Goal: Task Accomplishment & Management: Manage account settings

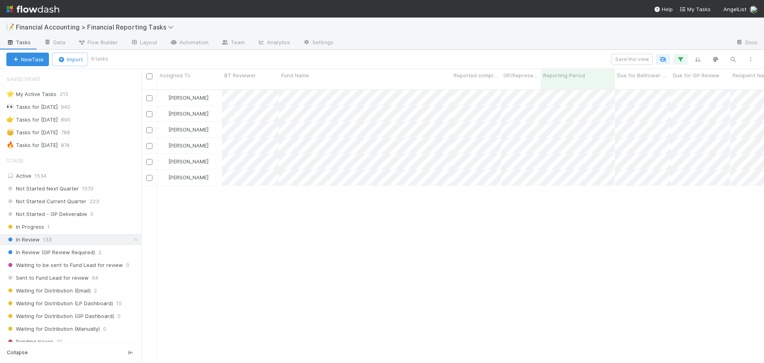
scroll to position [274, 617]
click at [731, 63] on icon "button" at bounding box center [733, 59] width 8 height 7
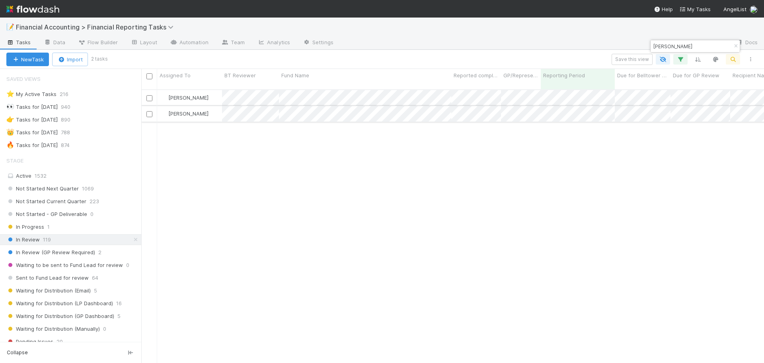
type input "[PERSON_NAME]"
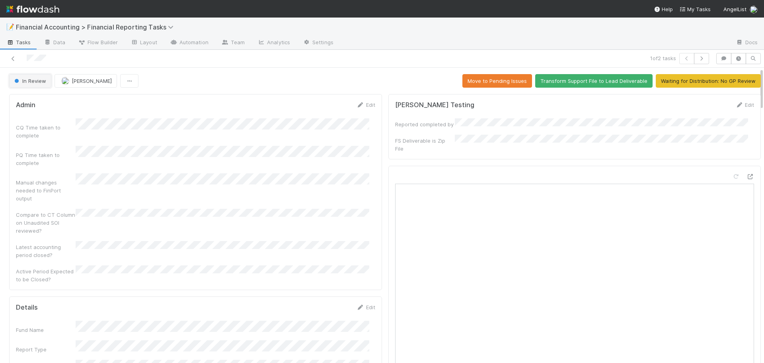
click at [33, 77] on button "In Review" at bounding box center [30, 81] width 42 height 14
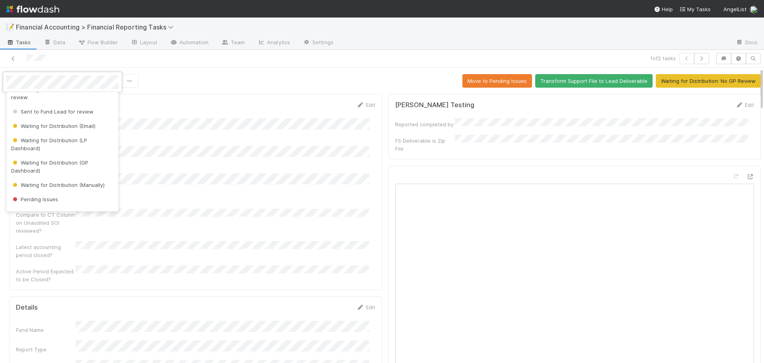
scroll to position [119, 0]
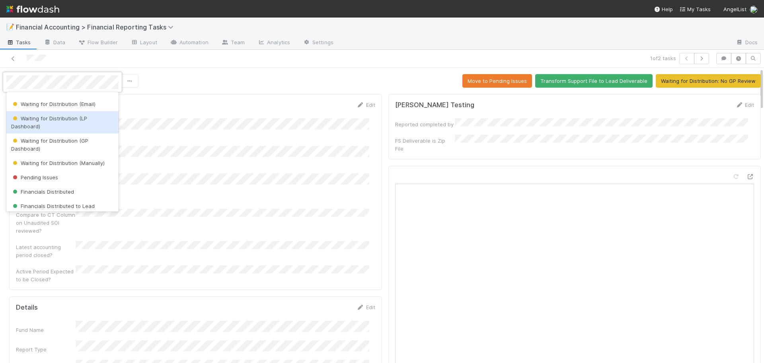
click at [60, 121] on span "Waiting for Distribution (LP Dashboard)" at bounding box center [49, 122] width 76 height 14
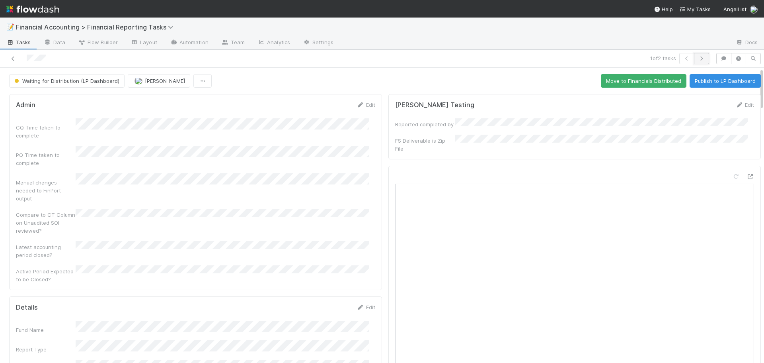
click at [698, 60] on icon "button" at bounding box center [702, 58] width 8 height 5
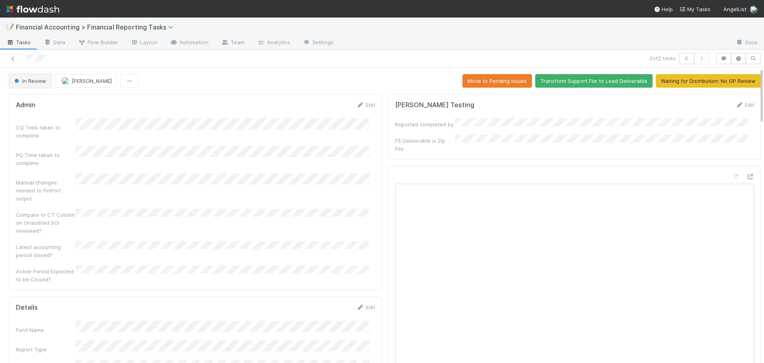
click at [21, 79] on span "In Review" at bounding box center [29, 81] width 33 height 6
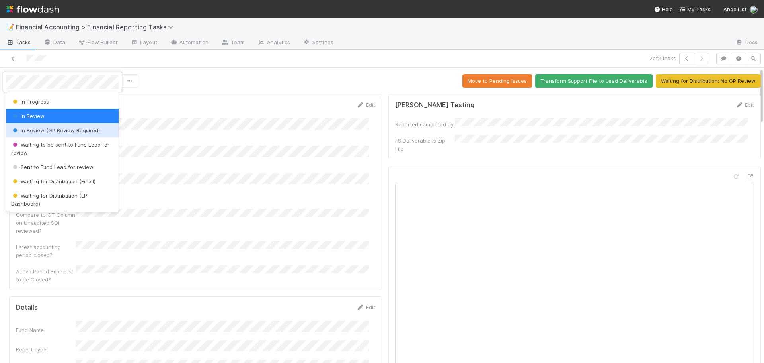
scroll to position [80, 0]
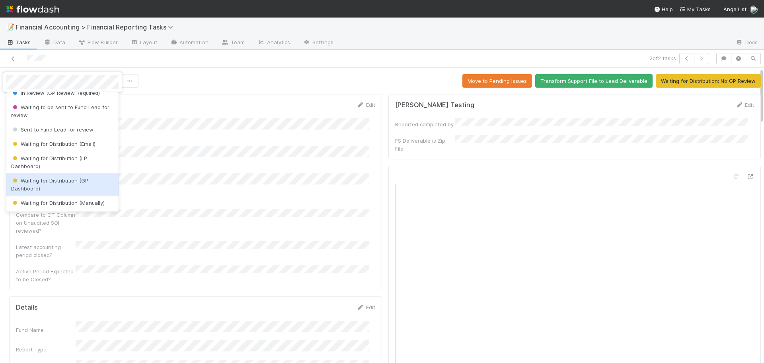
click at [35, 186] on span "Waiting for Distribution (GP Dashboard)" at bounding box center [49, 184] width 77 height 14
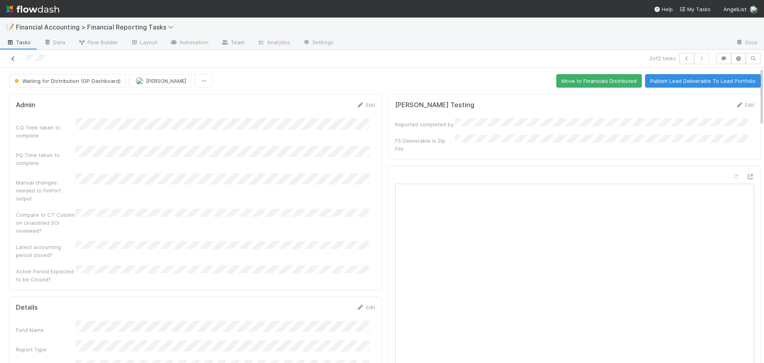
click at [13, 60] on icon at bounding box center [13, 58] width 8 height 5
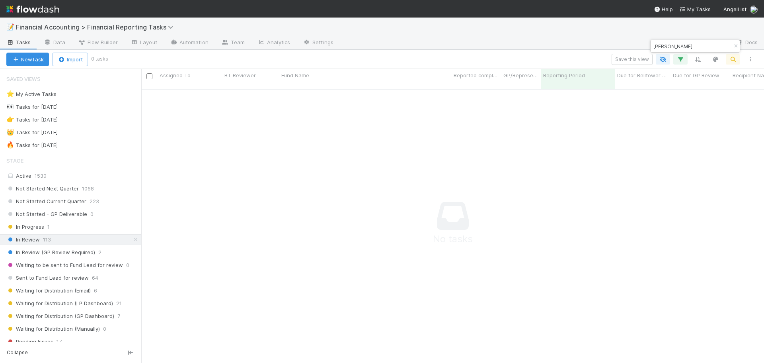
scroll to position [268, 617]
click at [738, 47] on icon "button" at bounding box center [736, 46] width 8 height 5
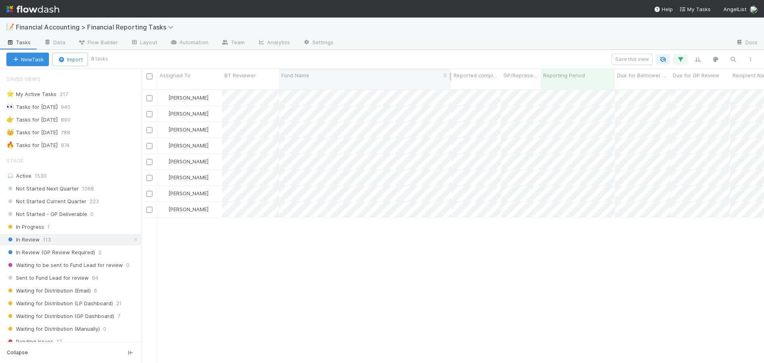
scroll to position [274, 617]
drag, startPoint x: 729, startPoint y: 57, endPoint x: 729, endPoint y: 62, distance: 4.8
click at [729, 62] on button "button" at bounding box center [733, 59] width 14 height 10
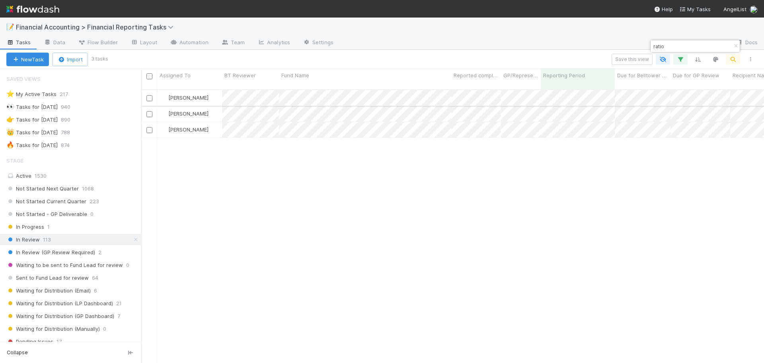
type input "ratio"
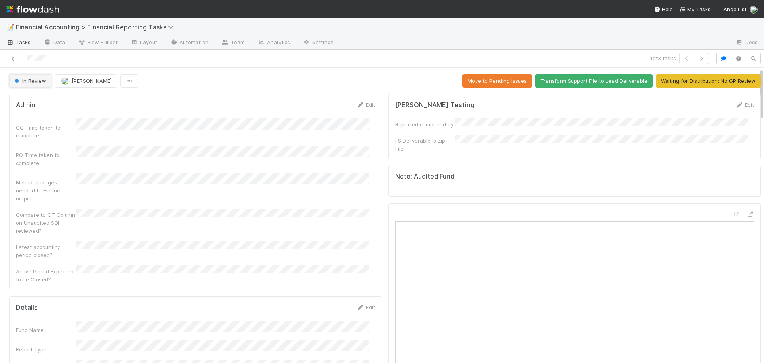
click at [32, 78] on span "In Review" at bounding box center [29, 81] width 33 height 6
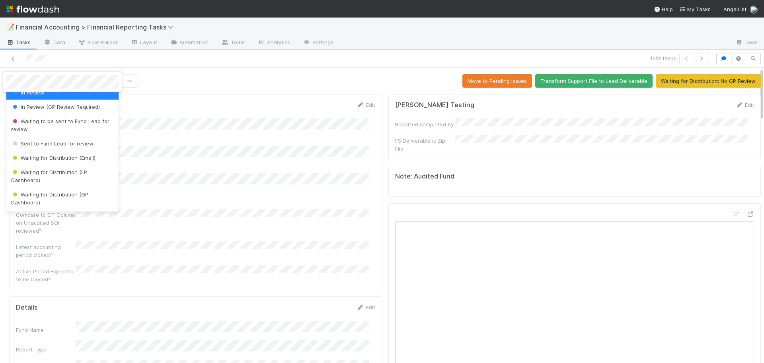
scroll to position [80, 0]
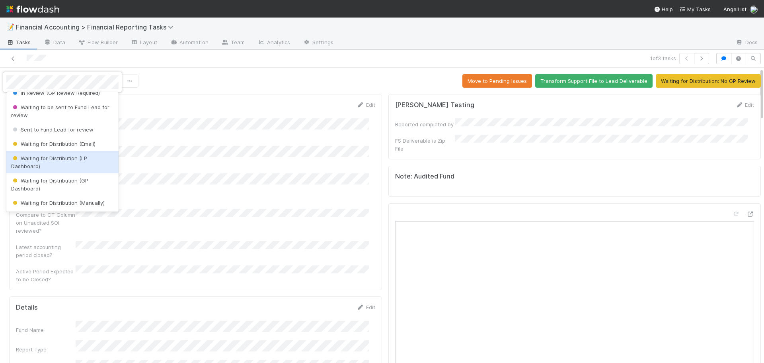
click at [63, 162] on div "Waiting for Distribution (LP Dashboard)" at bounding box center [62, 162] width 112 height 22
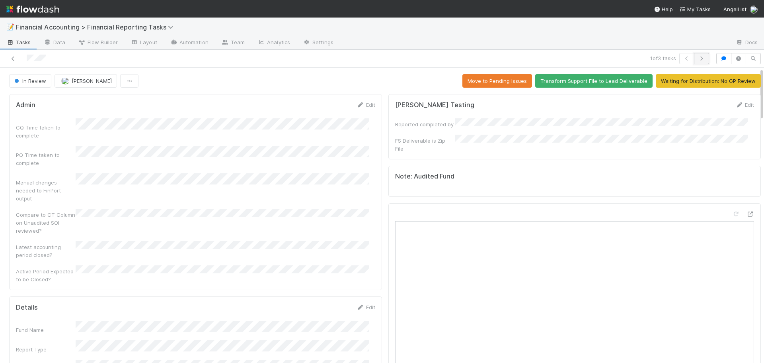
click at [698, 57] on icon "button" at bounding box center [702, 58] width 8 height 5
click at [27, 85] on button "In Review" at bounding box center [30, 81] width 42 height 14
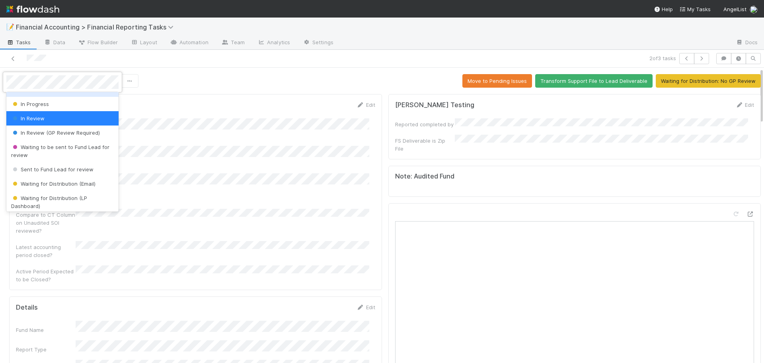
scroll to position [80, 0]
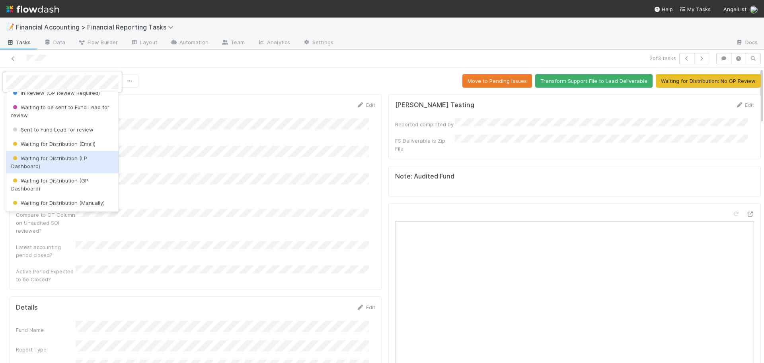
click at [48, 156] on span "Waiting for Distribution (LP Dashboard)" at bounding box center [49, 162] width 76 height 14
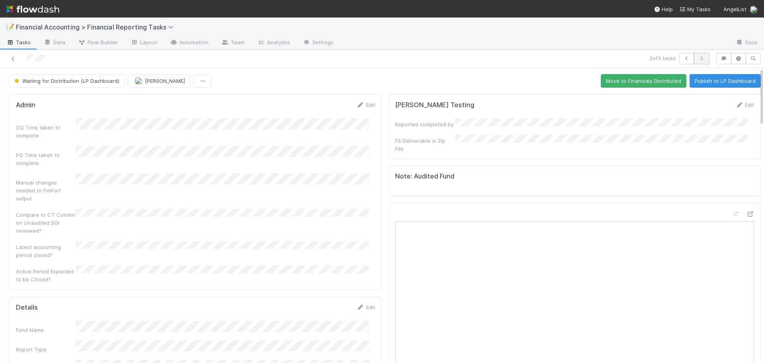
click at [694, 59] on button "button" at bounding box center [701, 58] width 15 height 11
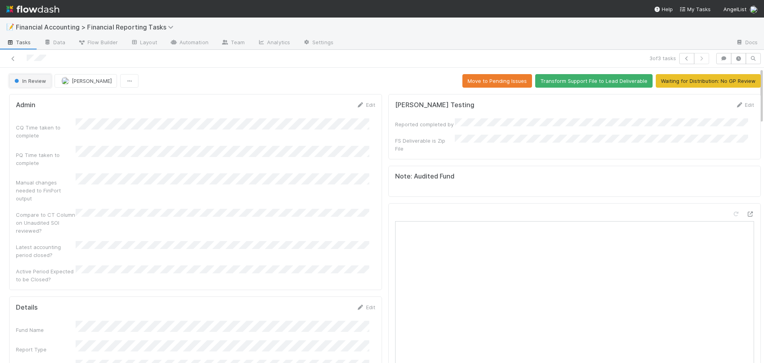
click at [26, 83] on span "In Review" at bounding box center [29, 81] width 33 height 6
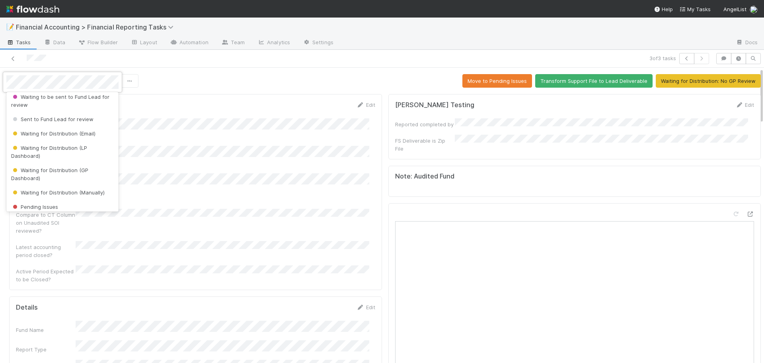
scroll to position [119, 0]
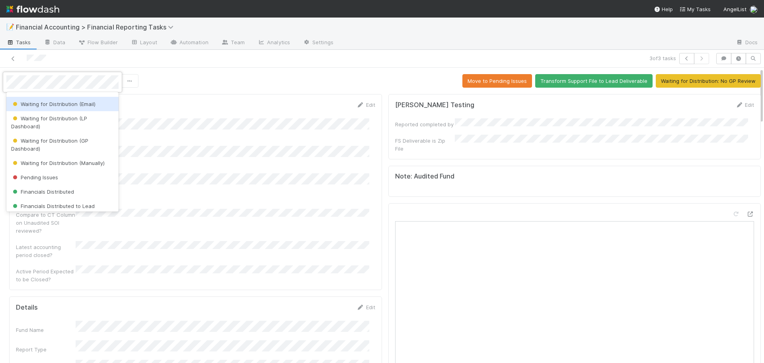
click at [49, 106] on span "Waiting for Distribution (Email)" at bounding box center [53, 104] width 84 height 6
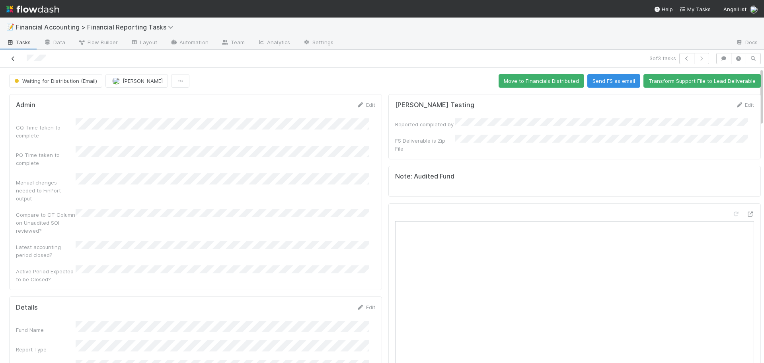
click at [13, 58] on icon at bounding box center [13, 58] width 8 height 5
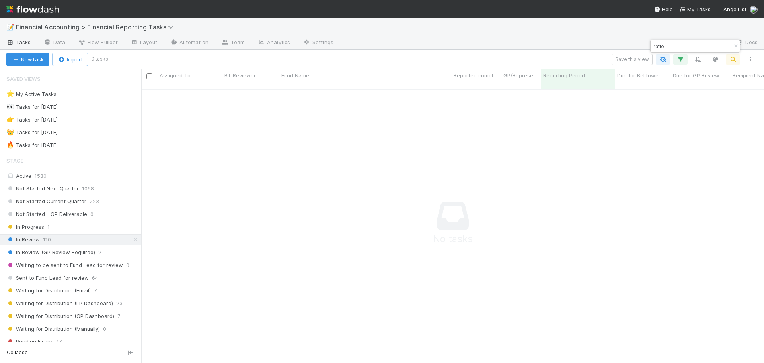
scroll to position [268, 617]
click at [734, 45] on icon "button" at bounding box center [736, 46] width 8 height 5
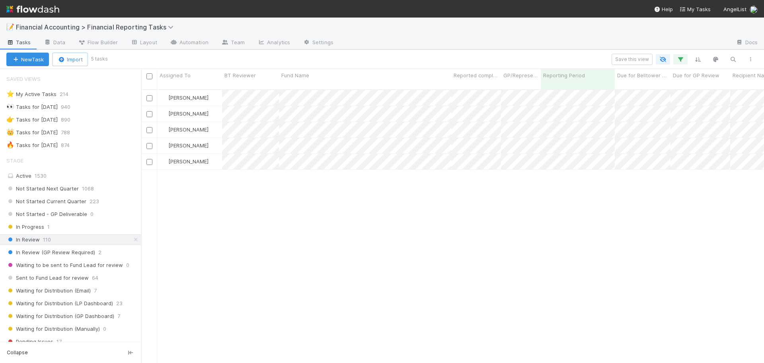
scroll to position [274, 617]
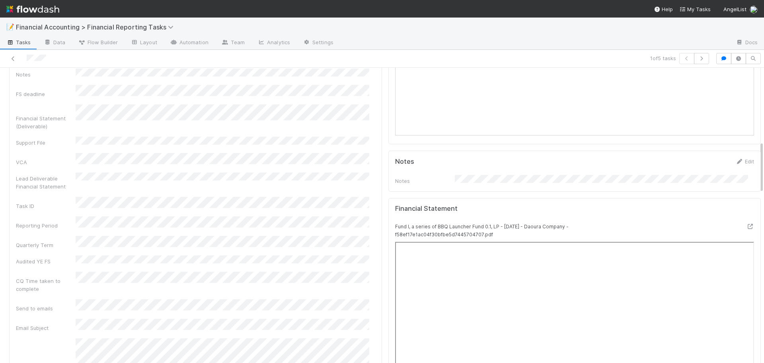
scroll to position [279, 0]
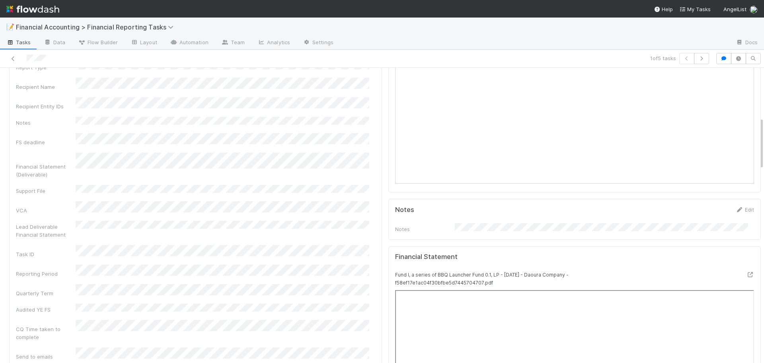
click at [469, 5] on nav "Help My Tasks AngelList" at bounding box center [382, 9] width 764 height 18
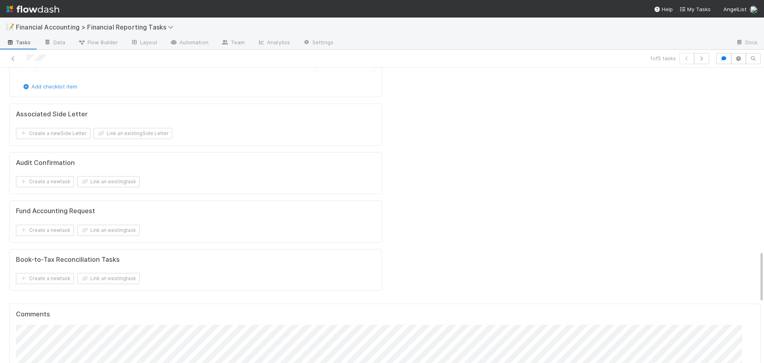
scroll to position [1075, 0]
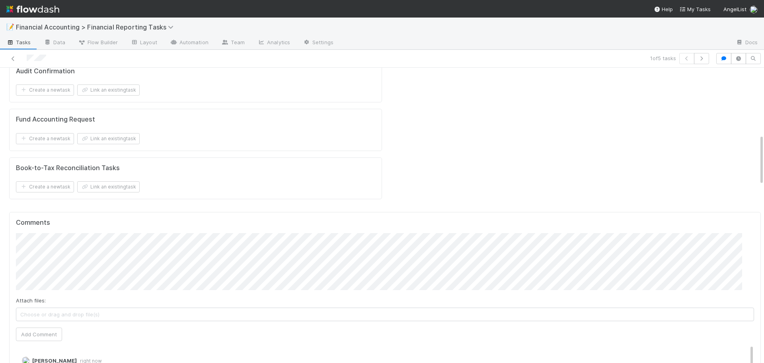
scroll to position [0, 0]
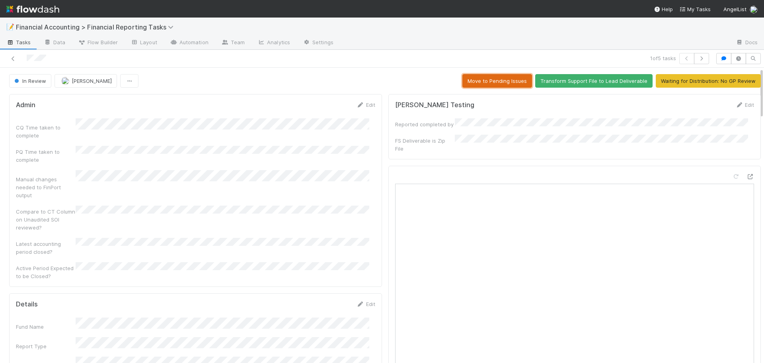
click at [497, 78] on button "Move to Pending Issues" at bounding box center [498, 81] width 70 height 14
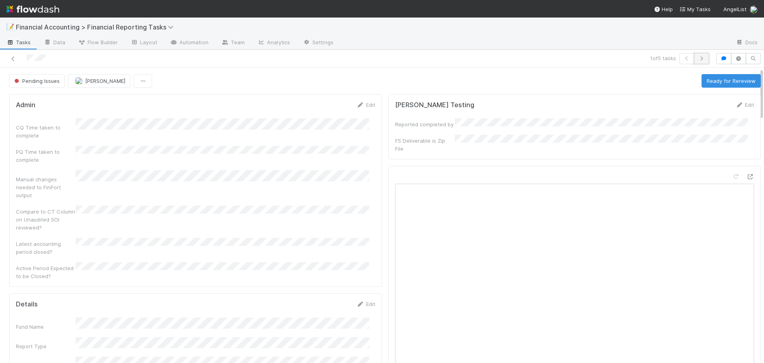
click at [698, 59] on icon "button" at bounding box center [702, 58] width 8 height 5
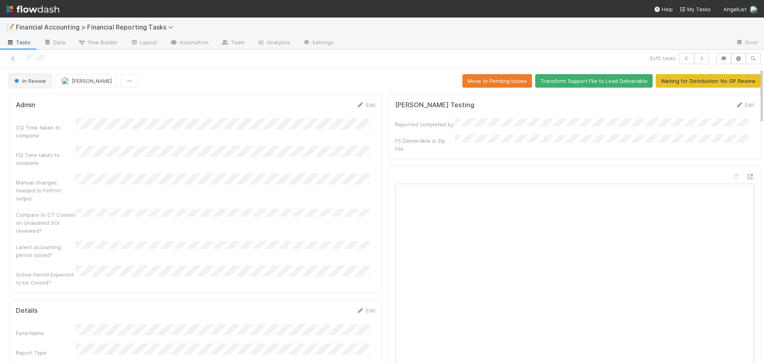
click at [32, 76] on button "In Review" at bounding box center [30, 81] width 42 height 14
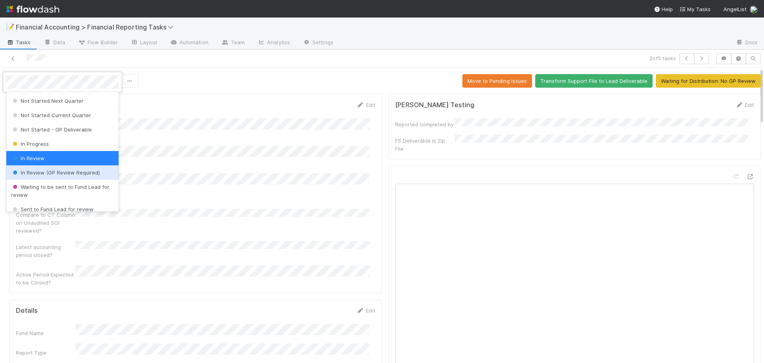
scroll to position [40, 0]
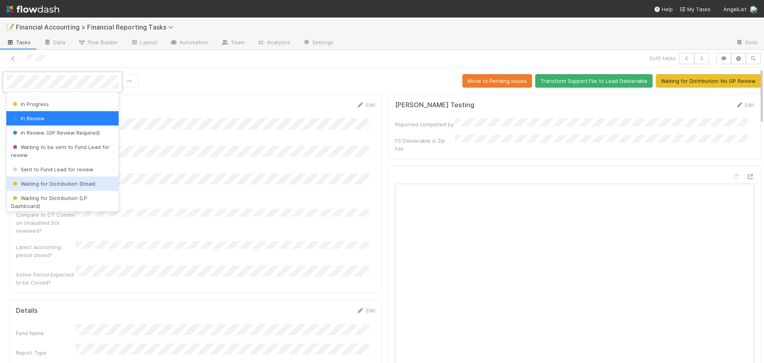
click at [43, 181] on span "Waiting for Distribution (Email)" at bounding box center [53, 183] width 84 height 6
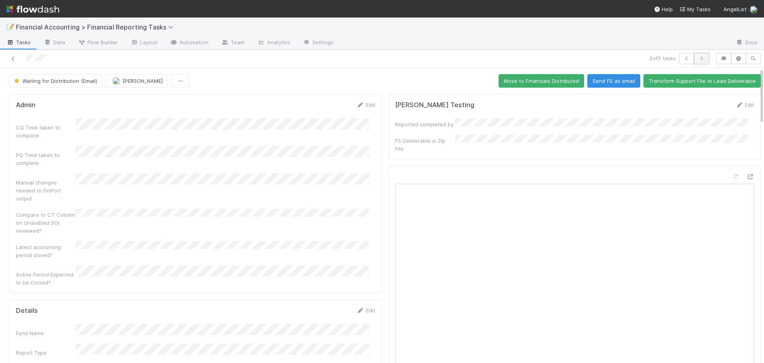
click at [696, 63] on button "button" at bounding box center [701, 58] width 15 height 11
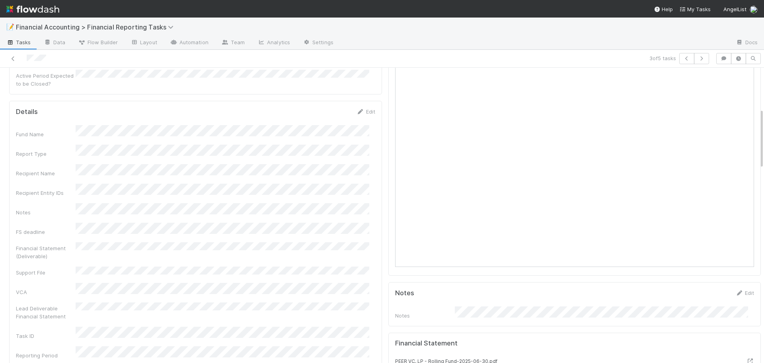
scroll to position [199, 0]
click at [355, 104] on button "Cancel" at bounding box center [362, 111] width 28 height 14
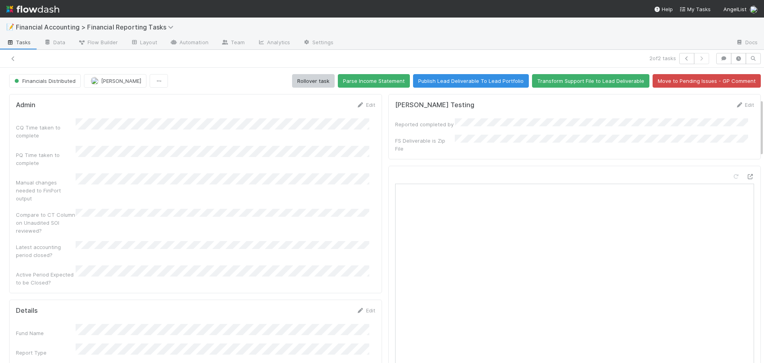
scroll to position [159, 0]
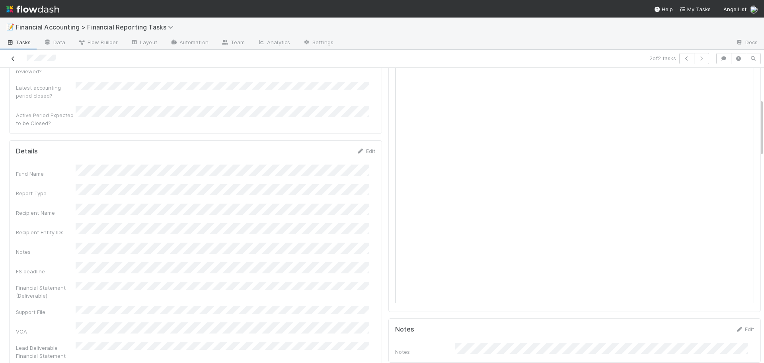
click at [12, 59] on icon at bounding box center [13, 58] width 8 height 5
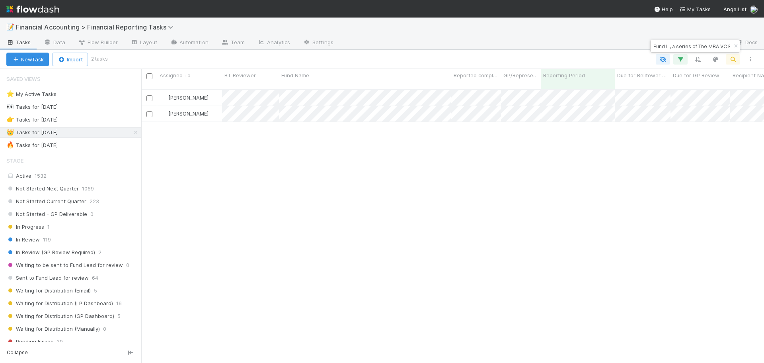
scroll to position [274, 617]
click at [733, 59] on icon "button" at bounding box center [733, 59] width 8 height 7
click at [708, 46] on input "Fund III, a series of The MBA VC Fund, LP" at bounding box center [692, 46] width 80 height 10
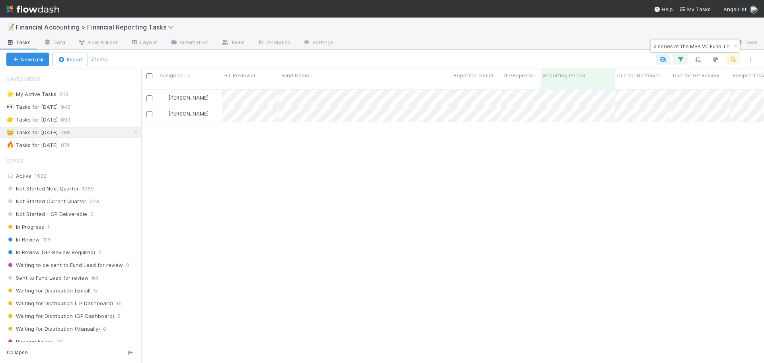
click at [708, 46] on input "Fund III, a series of The MBA VC Fund, LP" at bounding box center [692, 46] width 80 height 10
type input "[PERSON_NAME]"
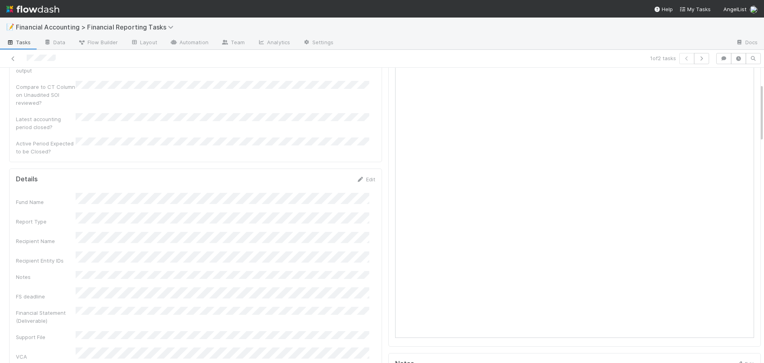
scroll to position [159, 0]
click at [14, 61] on icon at bounding box center [13, 58] width 8 height 5
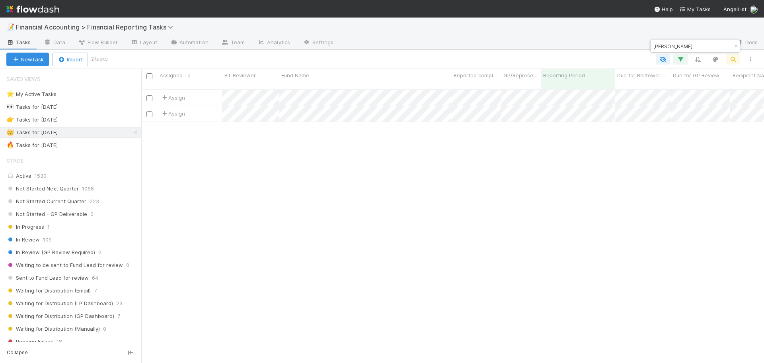
scroll to position [274, 617]
click at [700, 51] on div "[PERSON_NAME]" at bounding box center [695, 46] width 89 height 12
click at [698, 46] on input "[PERSON_NAME]" at bounding box center [692, 46] width 80 height 10
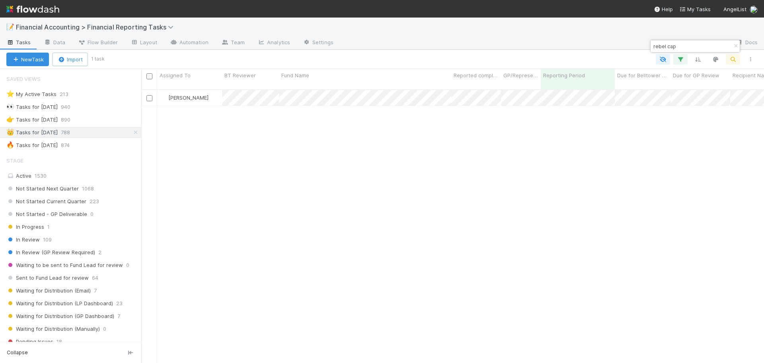
type input "rebel cap"
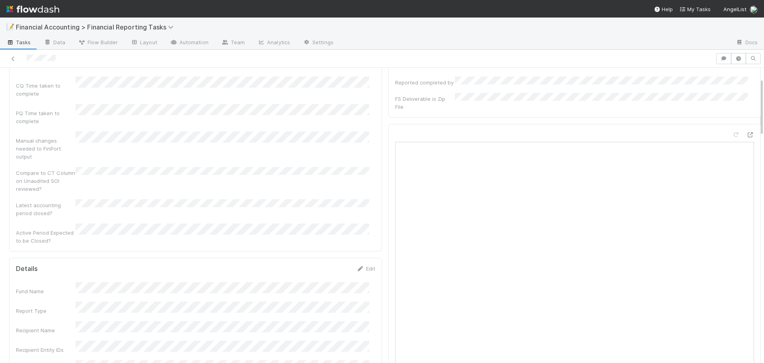
scroll to position [119, 0]
